Goal: Navigation & Orientation: Find specific page/section

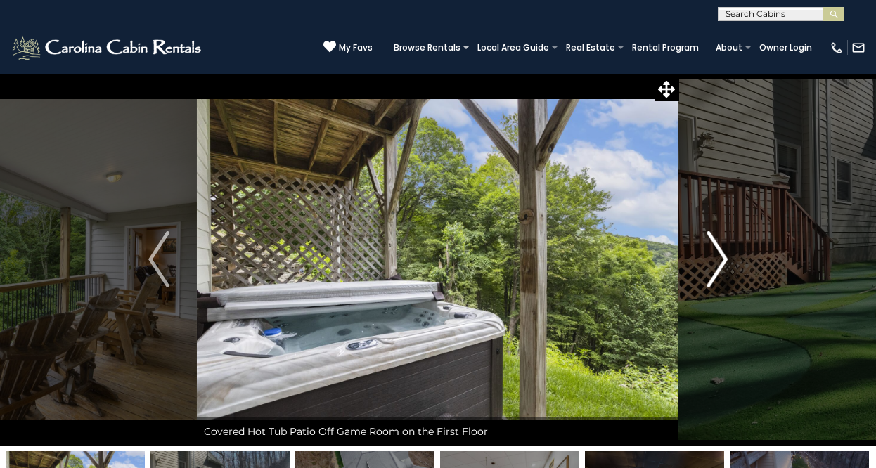
click at [715, 273] on img "Next" at bounding box center [716, 259] width 21 height 56
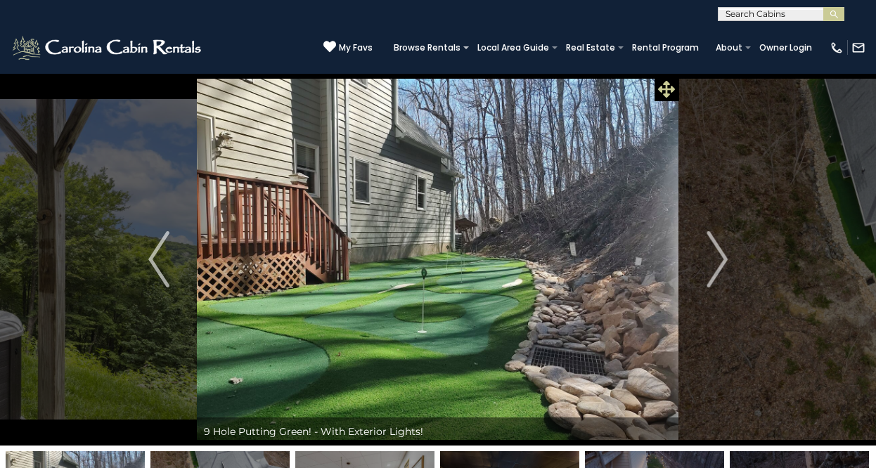
click at [664, 89] on icon at bounding box center [666, 89] width 17 height 17
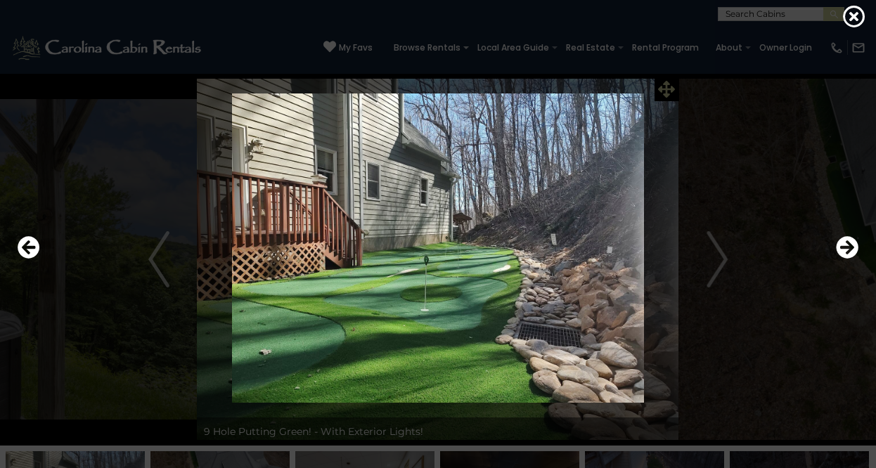
click at [664, 89] on div at bounding box center [438, 247] width 854 height 421
click at [847, 248] on icon "Next" at bounding box center [847, 247] width 22 height 22
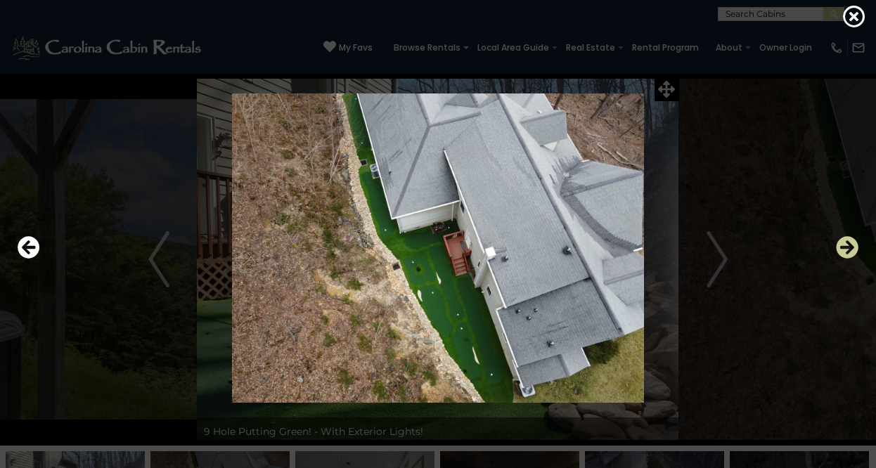
click at [847, 248] on icon "Next" at bounding box center [847, 247] width 22 height 22
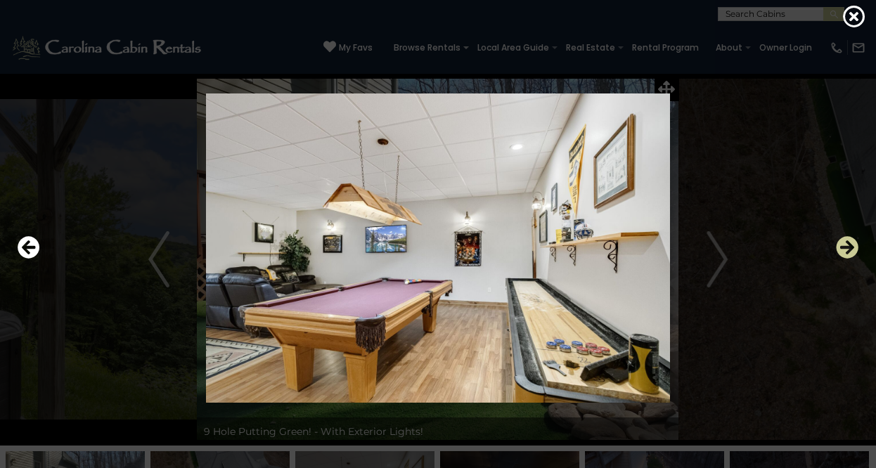
click at [847, 248] on icon "Next" at bounding box center [847, 247] width 22 height 22
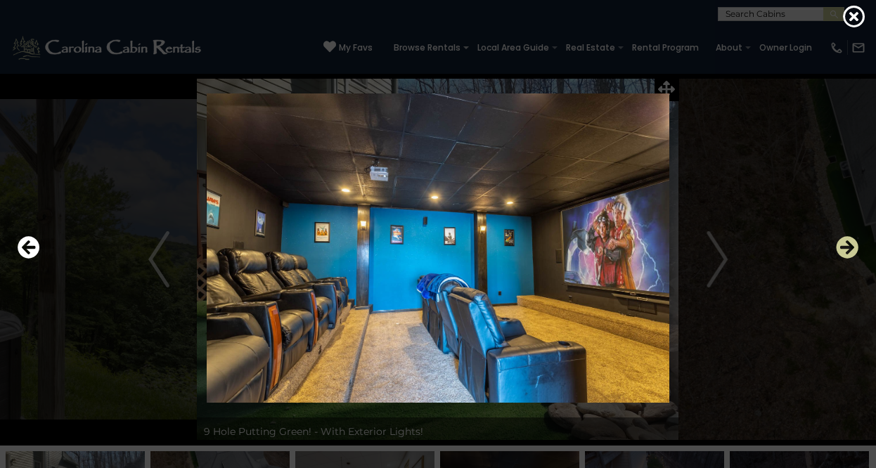
click at [847, 248] on icon "Next" at bounding box center [847, 247] width 22 height 22
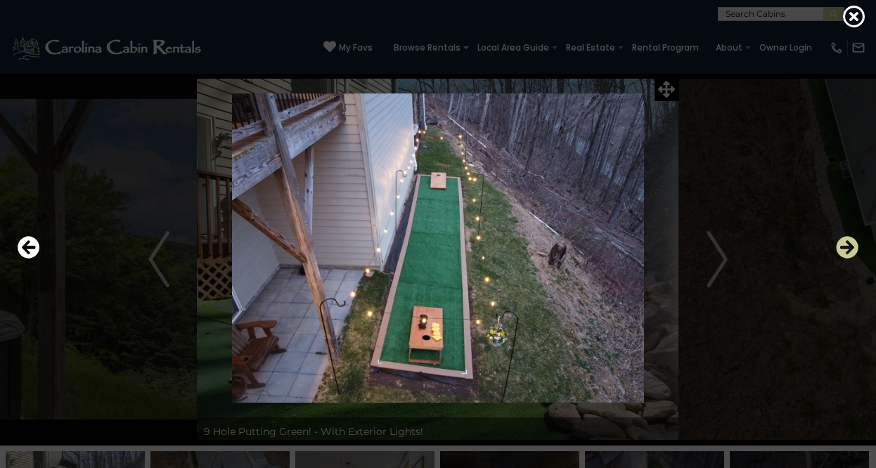
click at [847, 248] on icon "Next" at bounding box center [847, 247] width 22 height 22
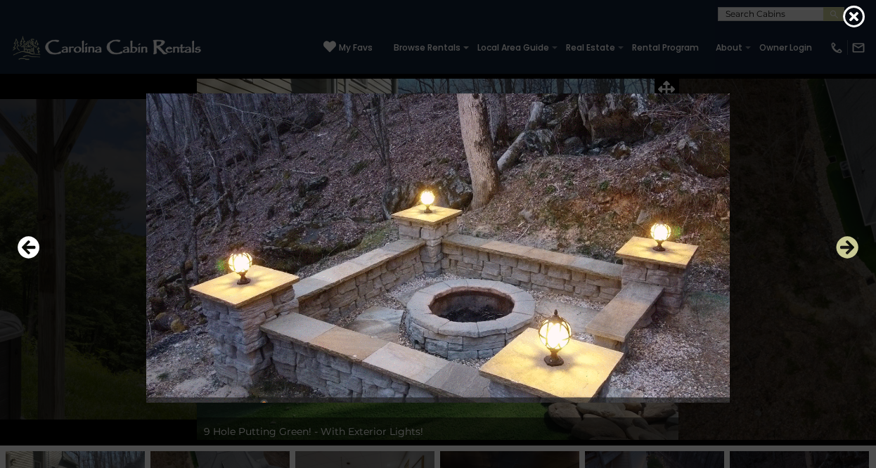
click at [847, 248] on icon "Next" at bounding box center [847, 247] width 22 height 22
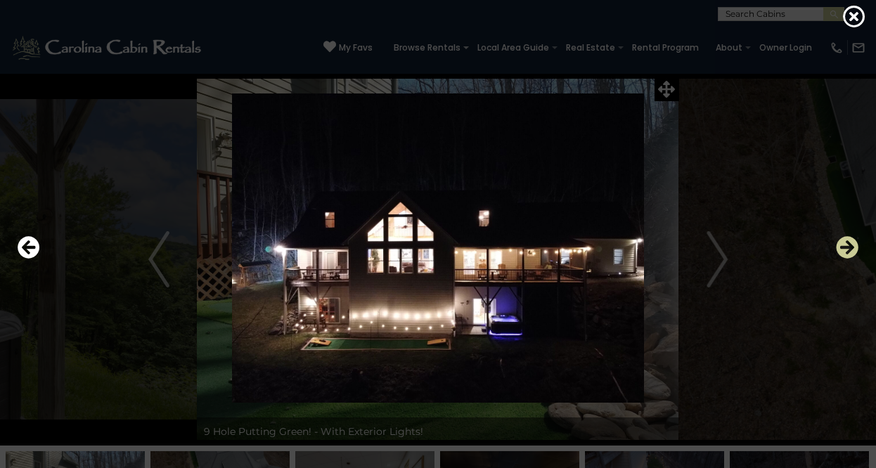
click at [847, 248] on icon "Next" at bounding box center [847, 247] width 22 height 22
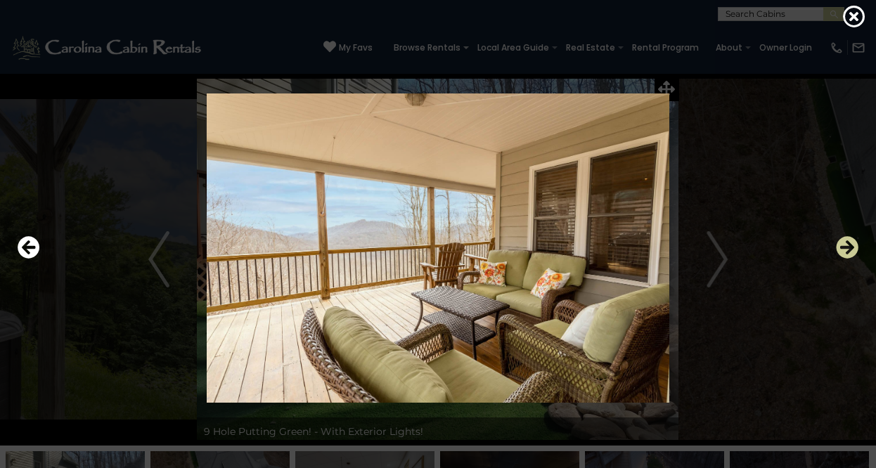
click at [847, 248] on icon "Next" at bounding box center [847, 247] width 22 height 22
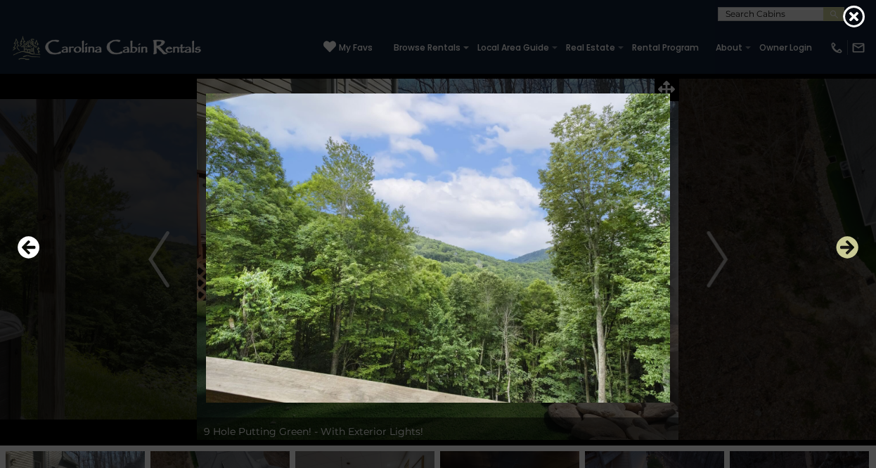
click at [847, 248] on icon "Next" at bounding box center [847, 247] width 22 height 22
